Goal: Navigation & Orientation: Find specific page/section

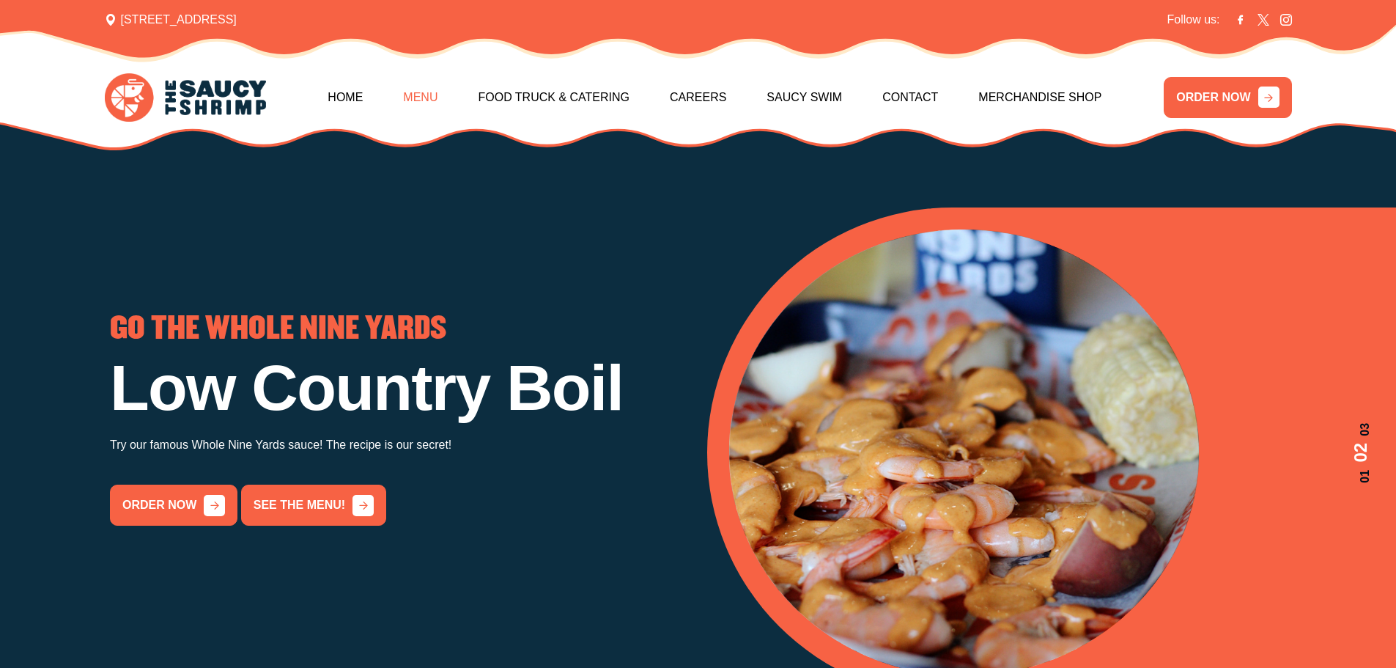
click at [424, 84] on link "Menu" at bounding box center [420, 97] width 34 height 63
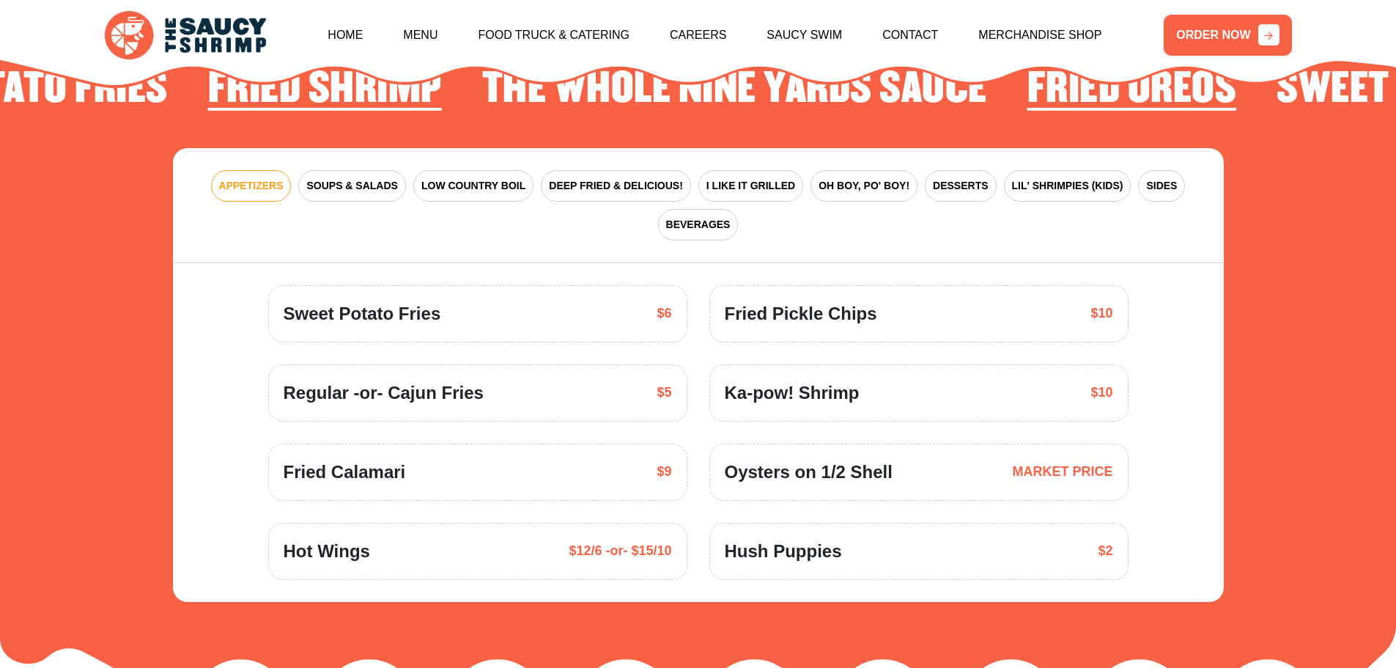
scroll to position [2153, 0]
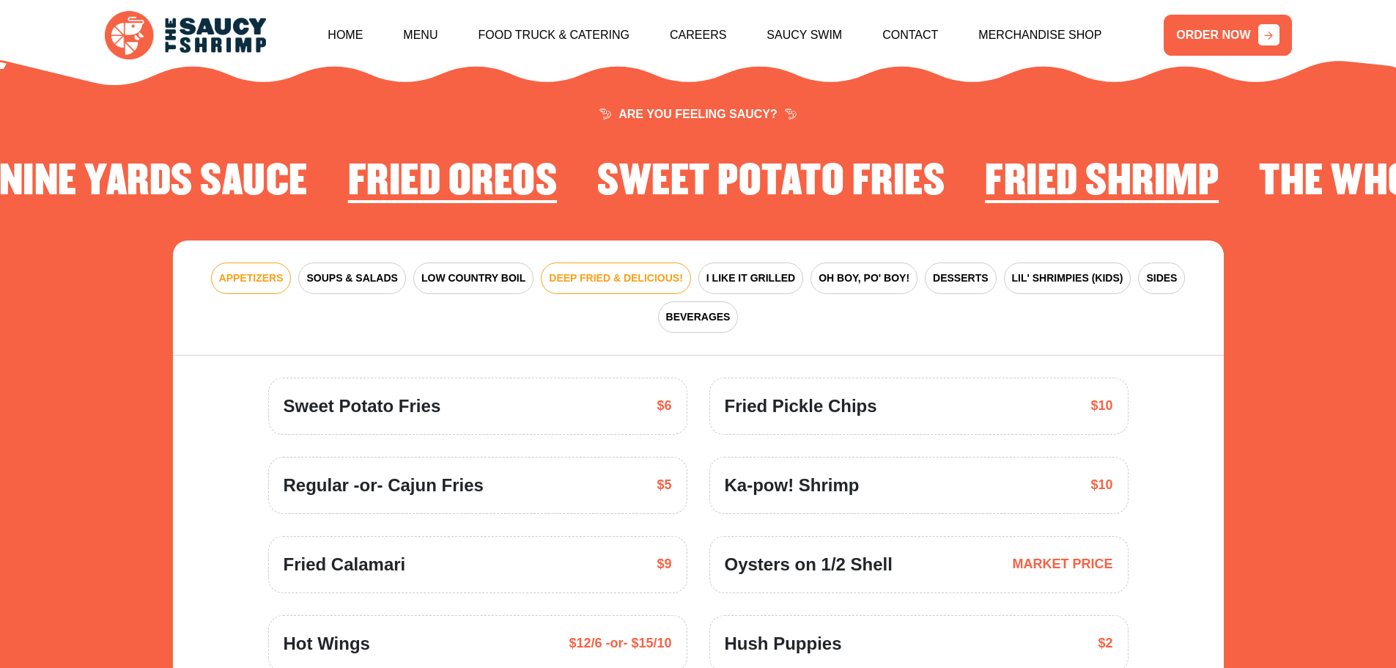
click at [612, 270] on span "DEEP FRIED & DELICIOUS!" at bounding box center [616, 277] width 134 height 15
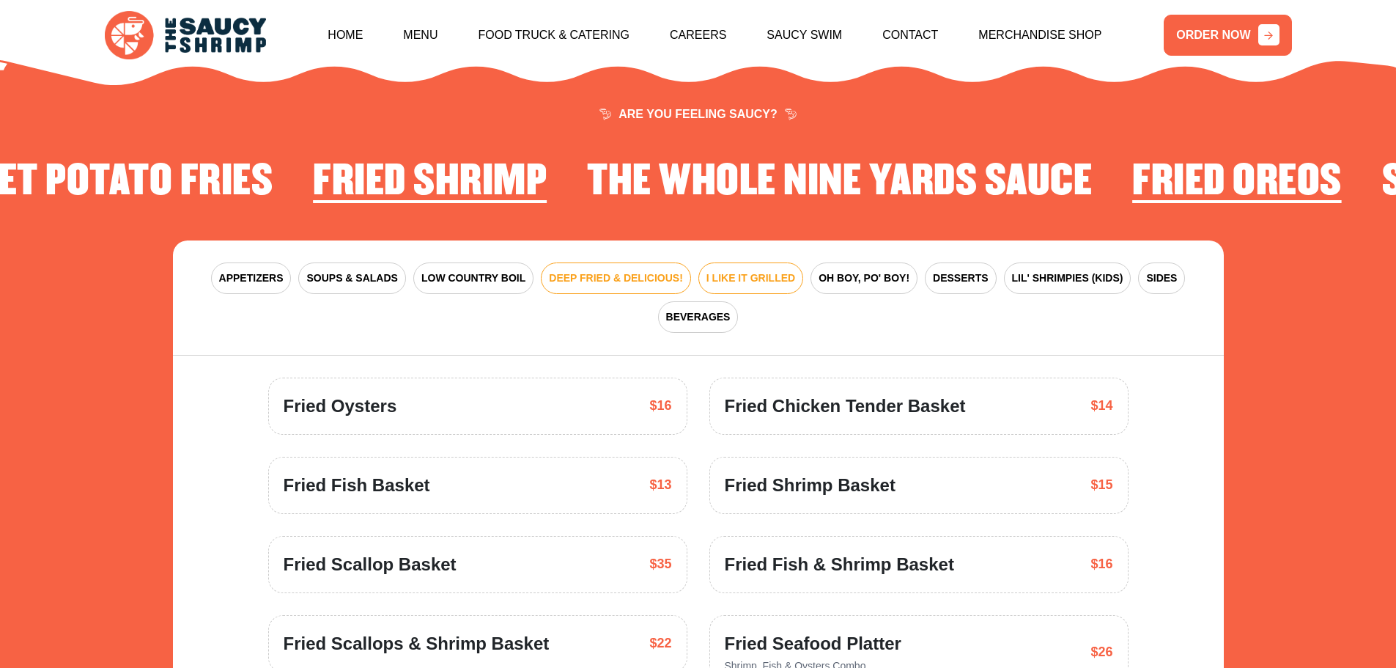
click at [770, 270] on span "I LIKE IT GRILLED" at bounding box center [751, 277] width 89 height 15
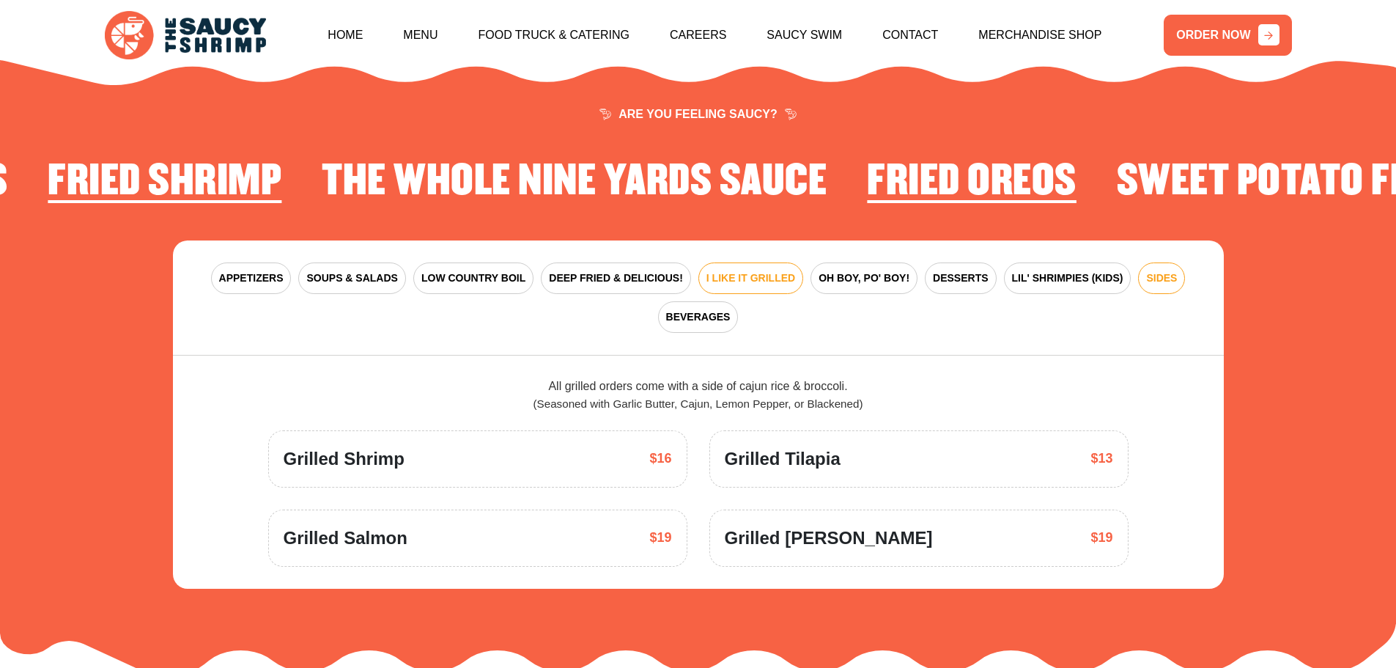
click at [1157, 270] on span "SIDES" at bounding box center [1161, 277] width 31 height 15
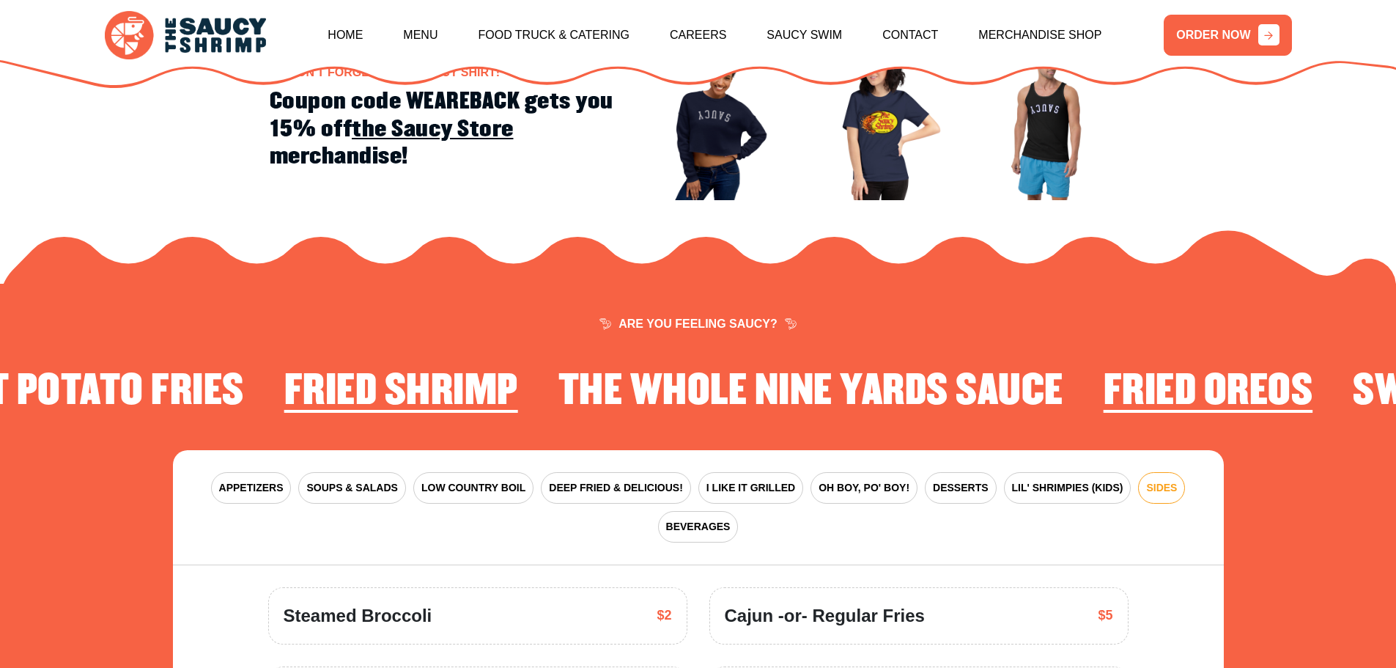
scroll to position [1933, 0]
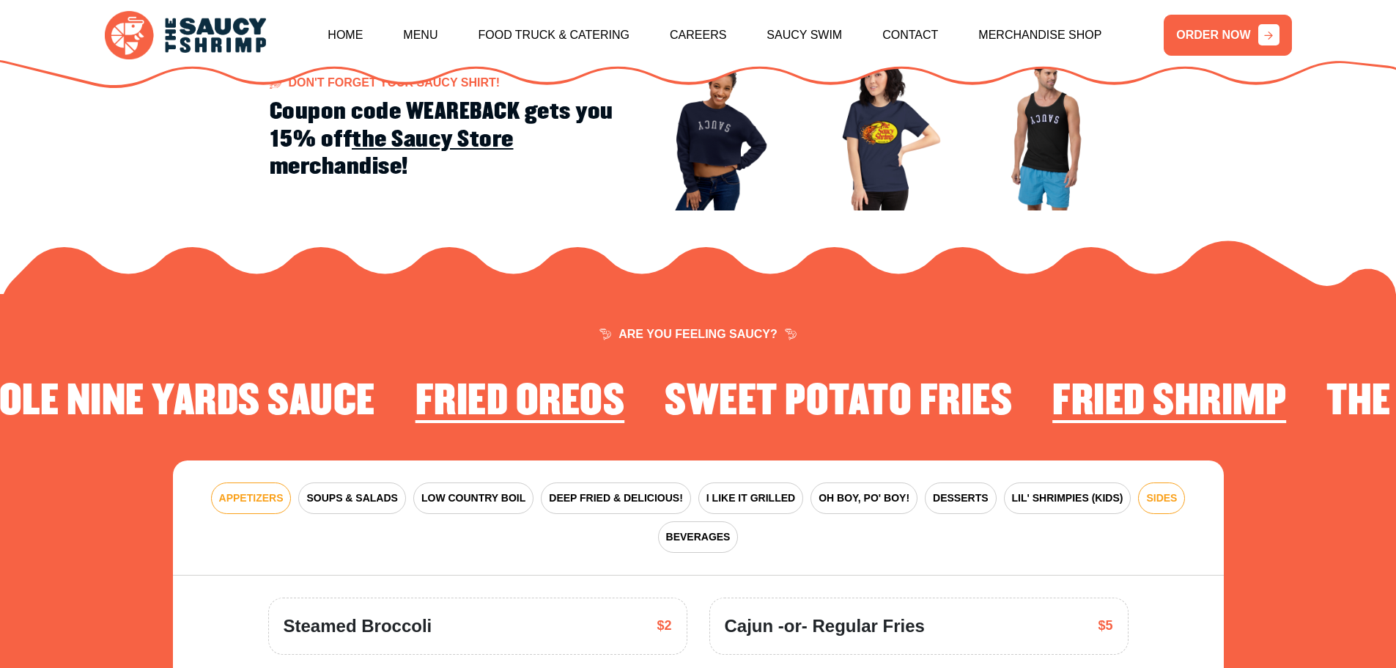
click at [249, 490] on span "APPETIZERS" at bounding box center [251, 497] width 65 height 15
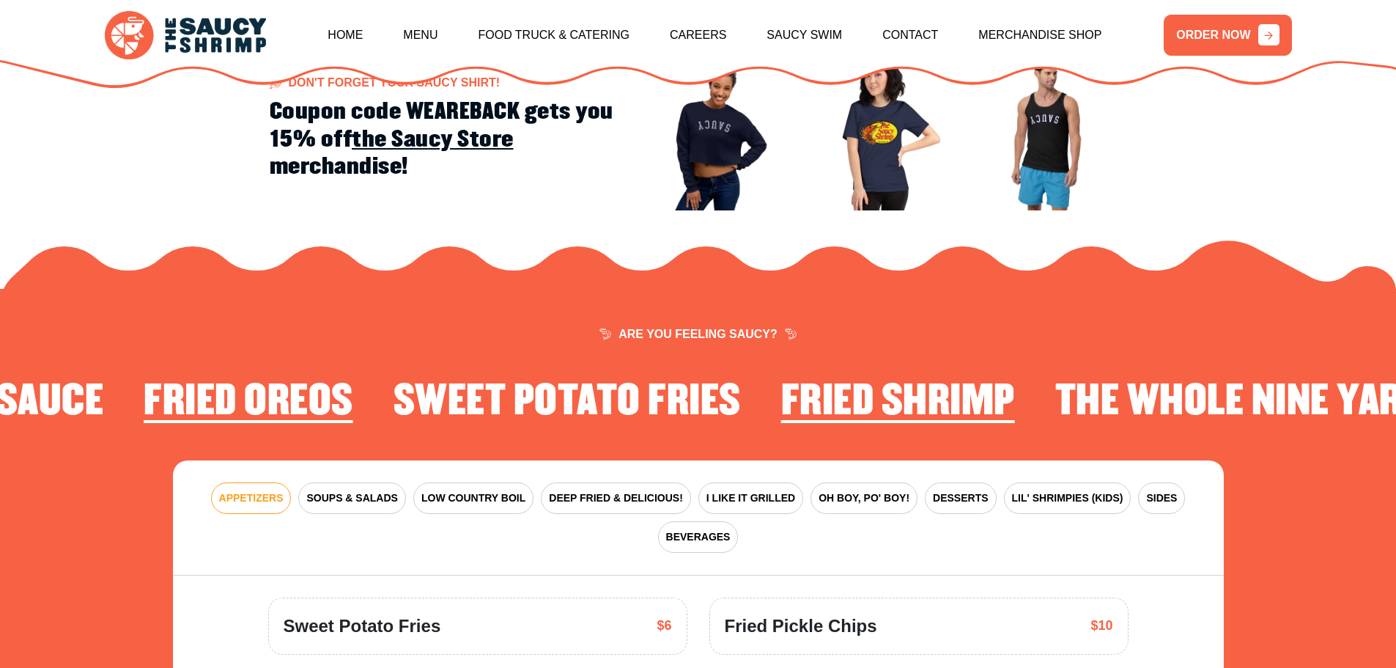
click at [249, 490] on span "APPETIZERS" at bounding box center [251, 497] width 65 height 15
